Goal: Transaction & Acquisition: Purchase product/service

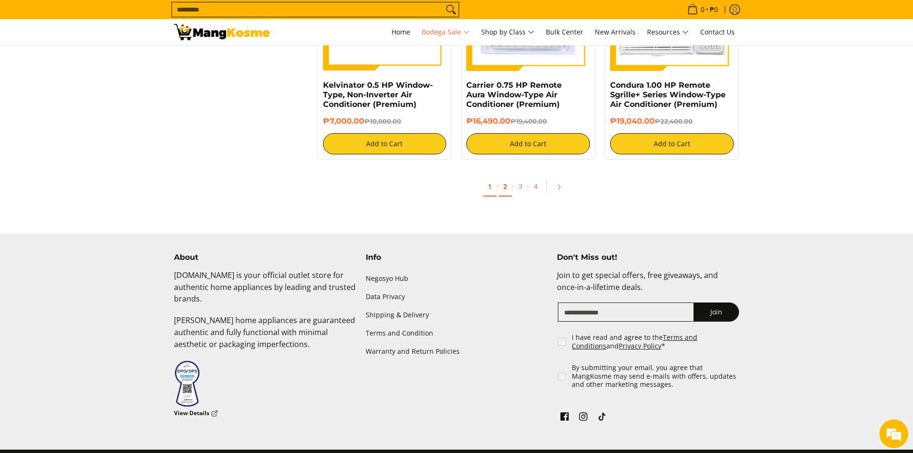
scroll to position [1989, 0]
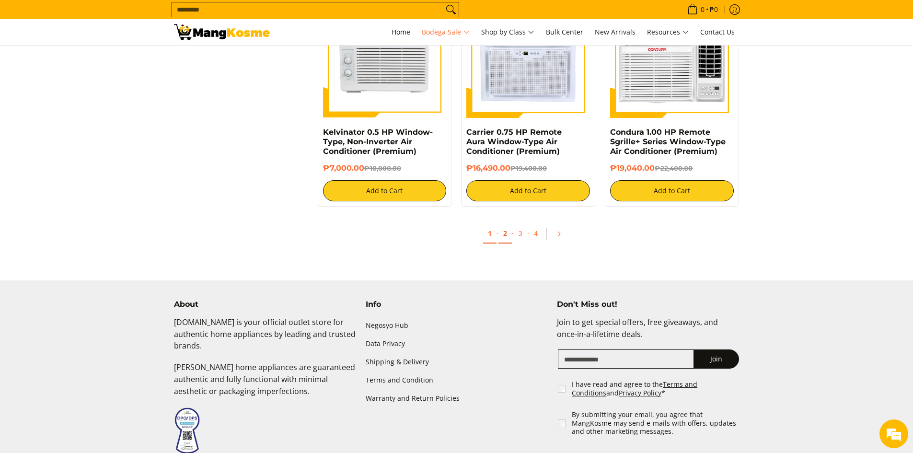
click at [505, 236] on link "2" at bounding box center [505, 234] width 13 height 20
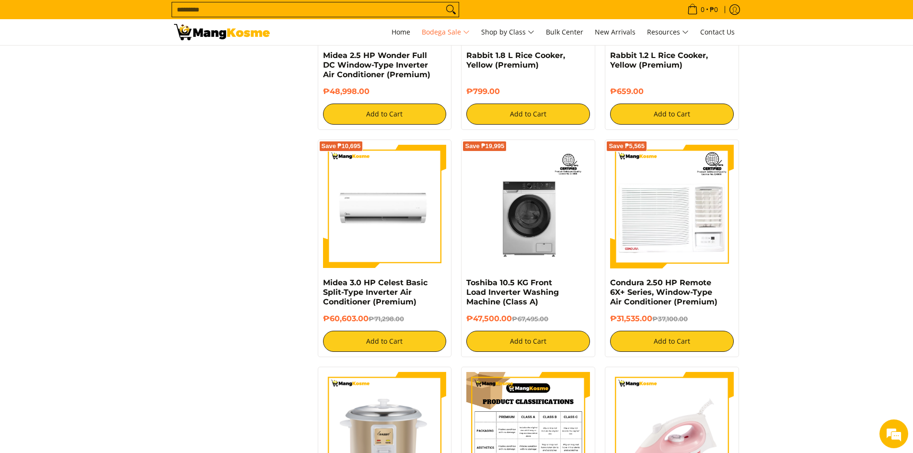
scroll to position [1822, 0]
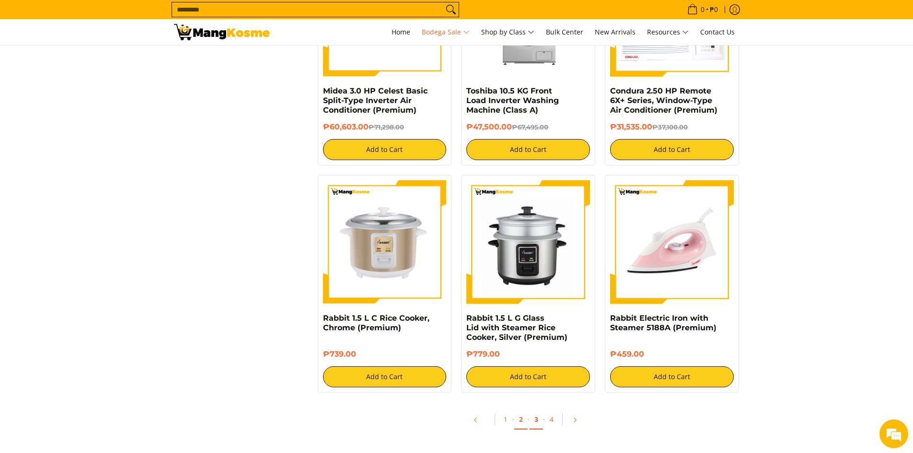
click at [540, 410] on link "3" at bounding box center [536, 420] width 13 height 20
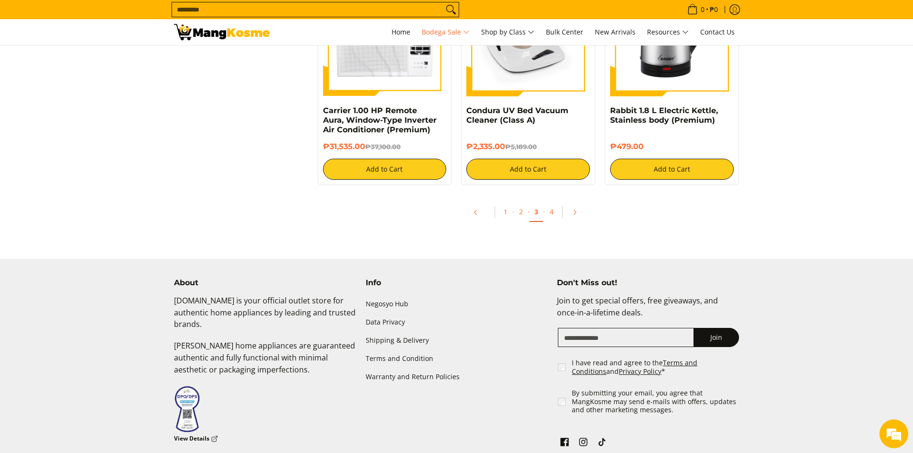
scroll to position [2033, 0]
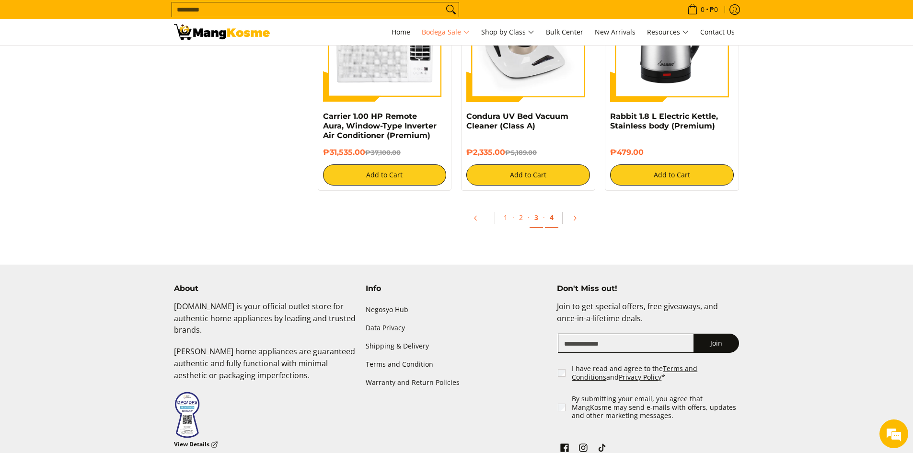
click at [552, 216] on link "4" at bounding box center [551, 218] width 13 height 20
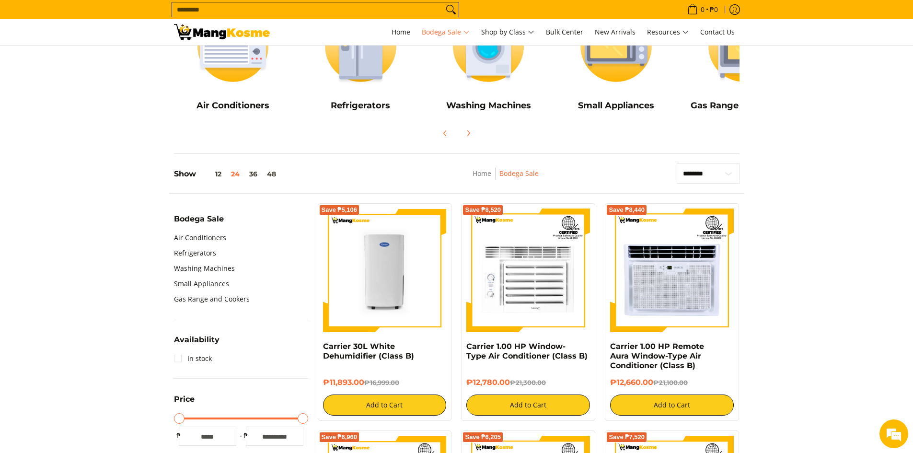
scroll to position [4, 0]
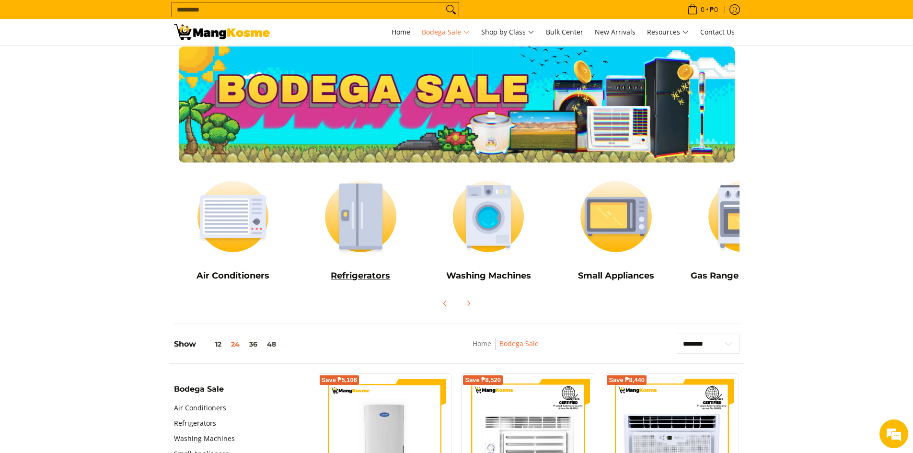
click at [373, 240] on img at bounding box center [361, 216] width 118 height 89
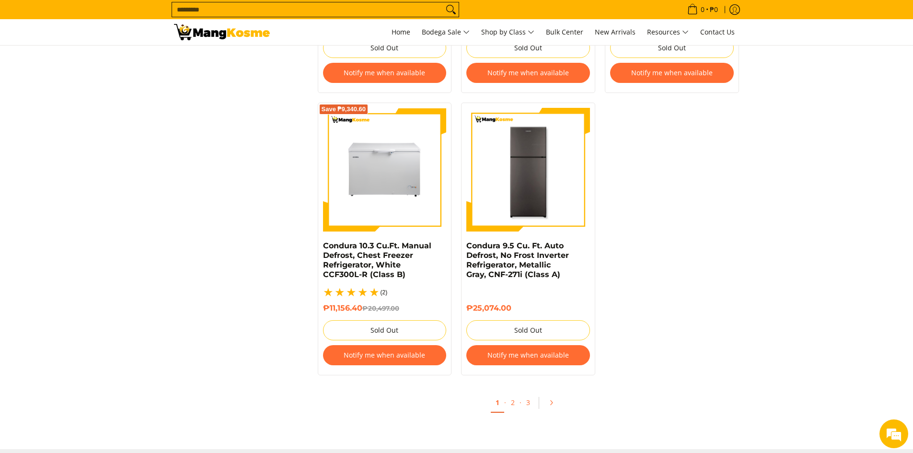
scroll to position [1965, 0]
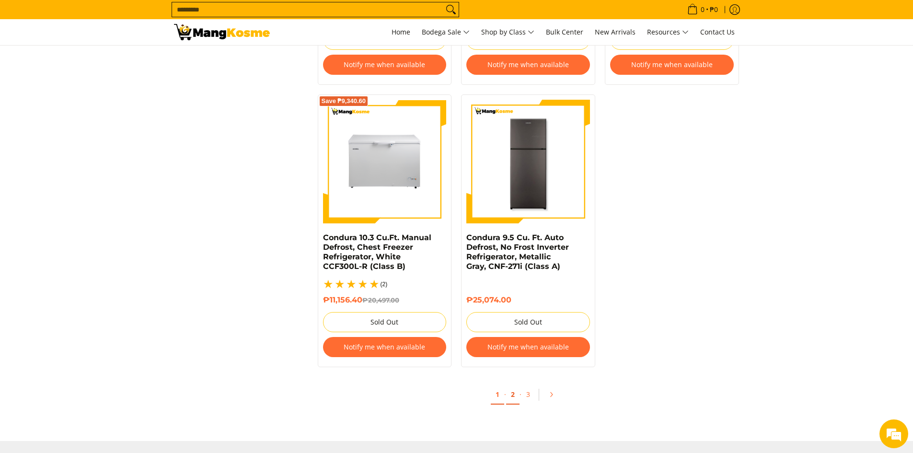
click at [513, 385] on link "2" at bounding box center [512, 395] width 13 height 20
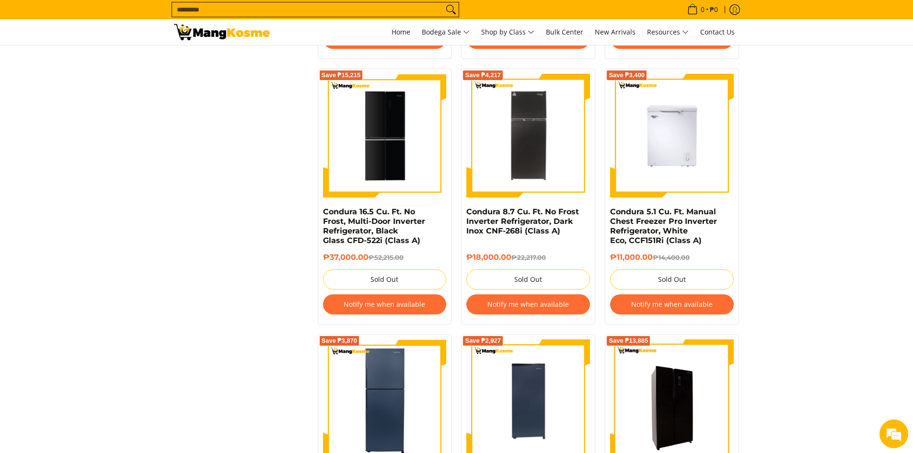
scroll to position [1870, 0]
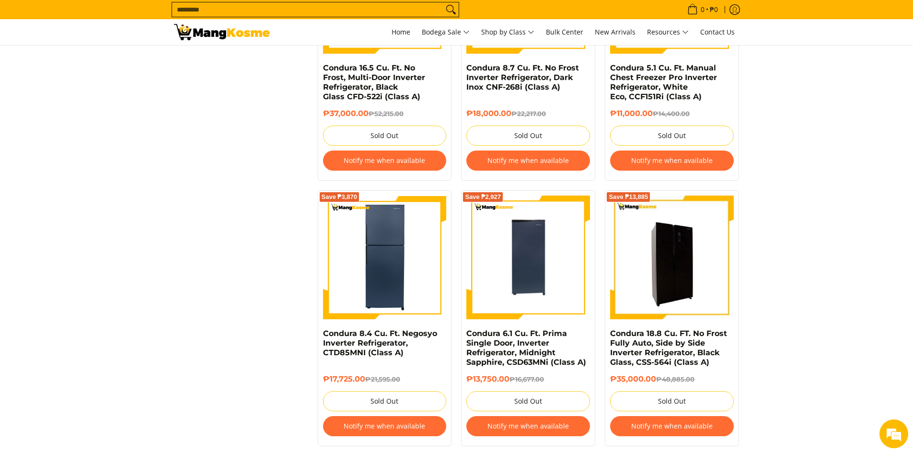
click at [678, 282] on img at bounding box center [672, 258] width 124 height 124
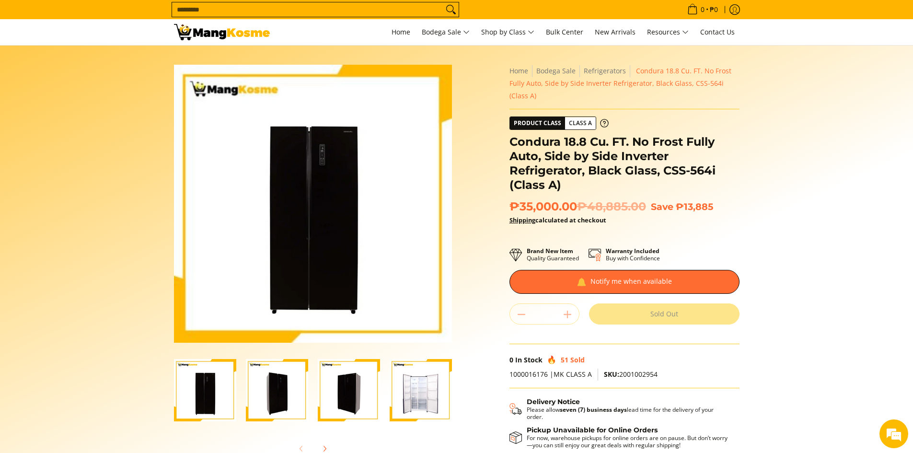
click at [421, 401] on img "Condura 18.8 Cu. FT. No Frost Fully Auto, Side by Side Inverter Refrigerator, B…" at bounding box center [421, 390] width 62 height 62
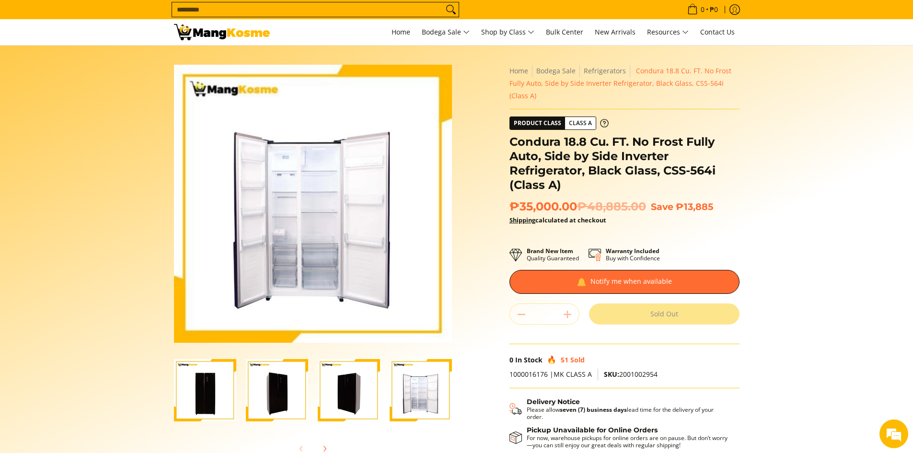
click at [317, 12] on input "Search..." at bounding box center [307, 9] width 271 height 14
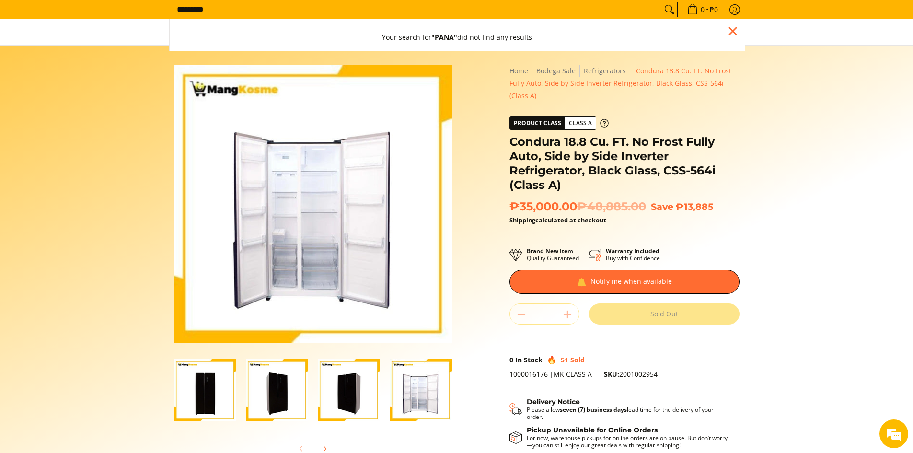
type input "*********"
click at [662, 2] on button "Search" at bounding box center [669, 9] width 15 height 14
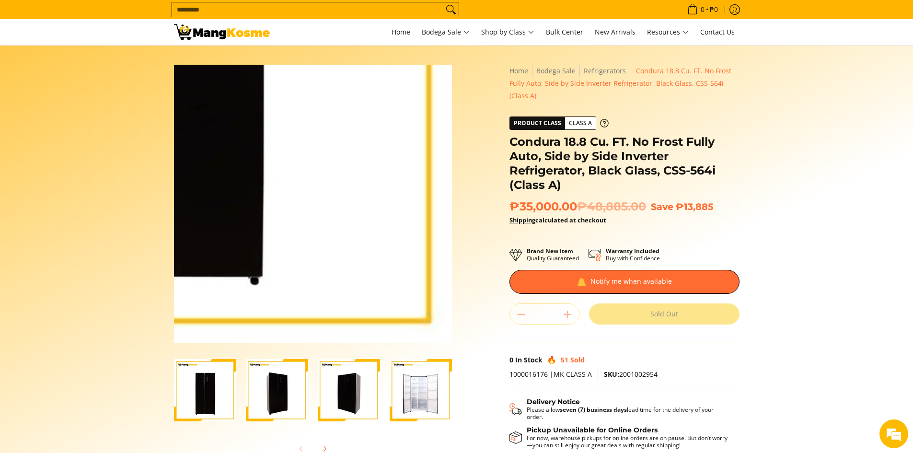
scroll to position [48, 0]
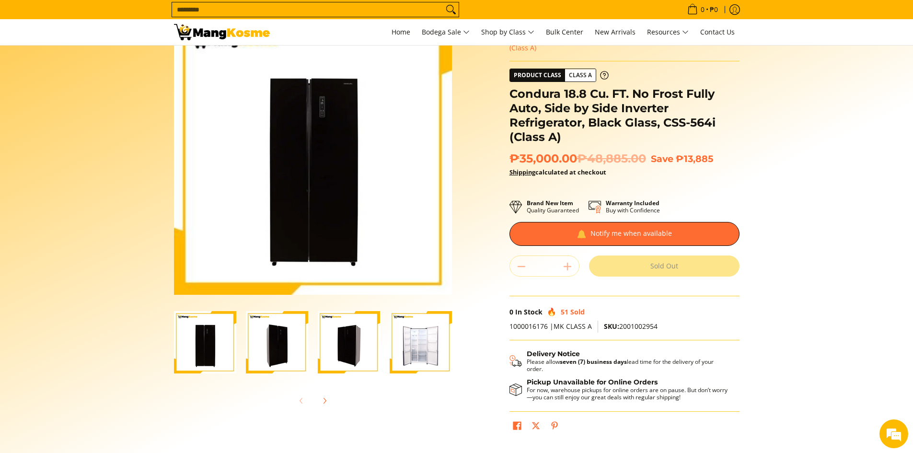
click at [428, 352] on img "Condura 18.8 Cu. FT. No Frost Fully Auto, Side by Side Inverter Refrigerator, B…" at bounding box center [421, 342] width 62 height 62
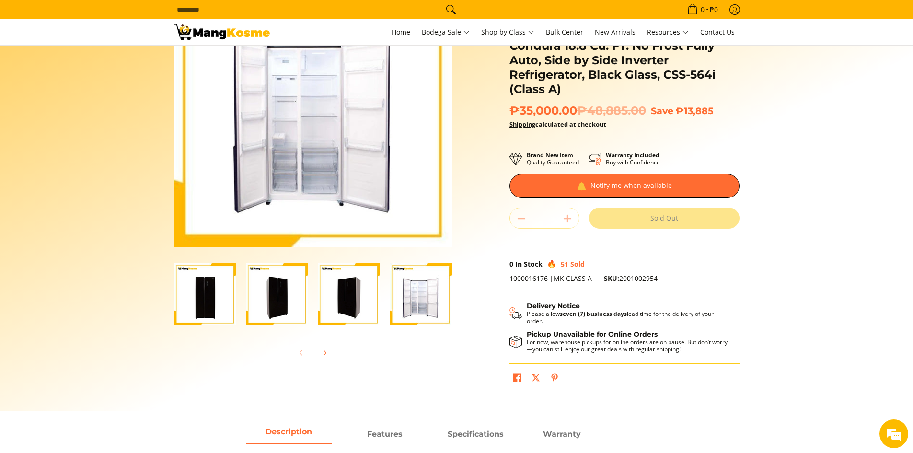
scroll to position [0, 0]
